Goal: Information Seeking & Learning: Learn about a topic

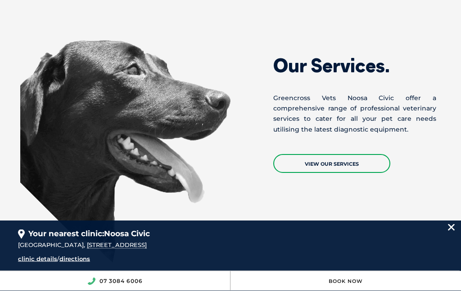
scroll to position [922, 0]
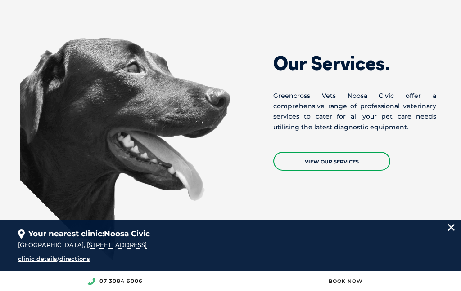
click at [339, 152] on link "View Our Services" at bounding box center [331, 161] width 117 height 19
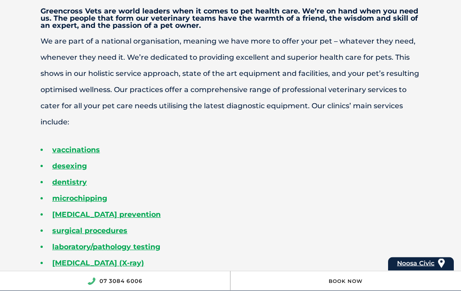
scroll to position [285, 0]
click at [71, 164] on link "desexing" at bounding box center [69, 166] width 35 height 9
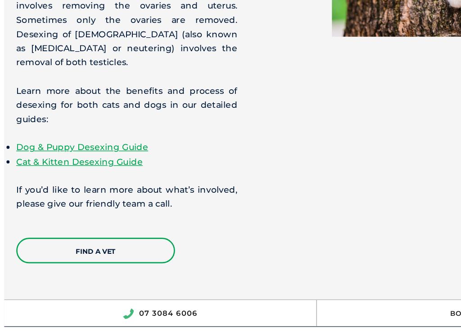
scroll to position [780, 0]
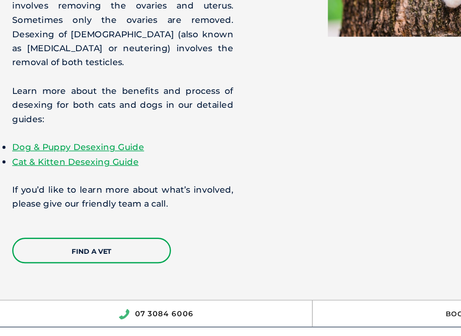
click at [48, 199] on link "Dog & Puppy Desexing Guide" at bounding box center [57, 203] width 97 height 8
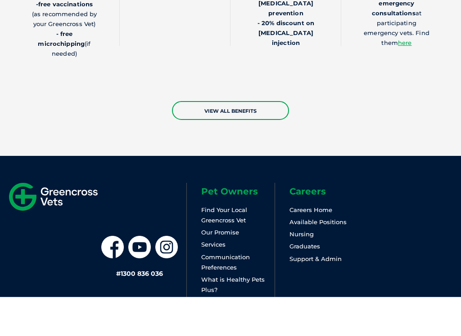
scroll to position [2641, 0]
